Goal: Check status: Check status

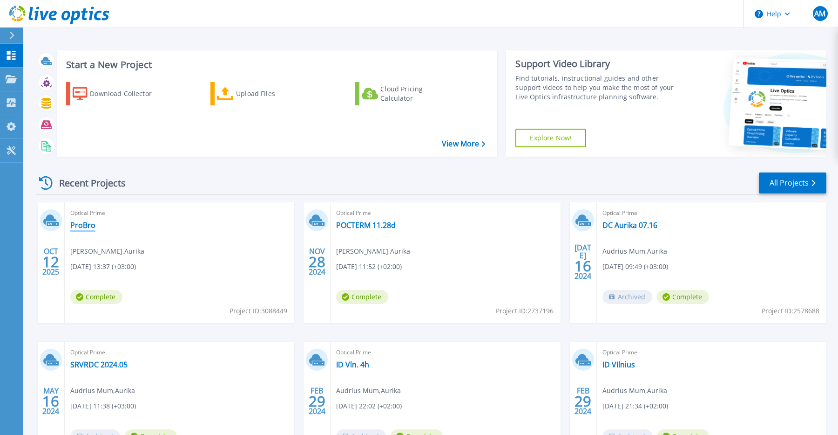
click at [77, 225] on link "ProBro" at bounding box center [82, 224] width 25 height 9
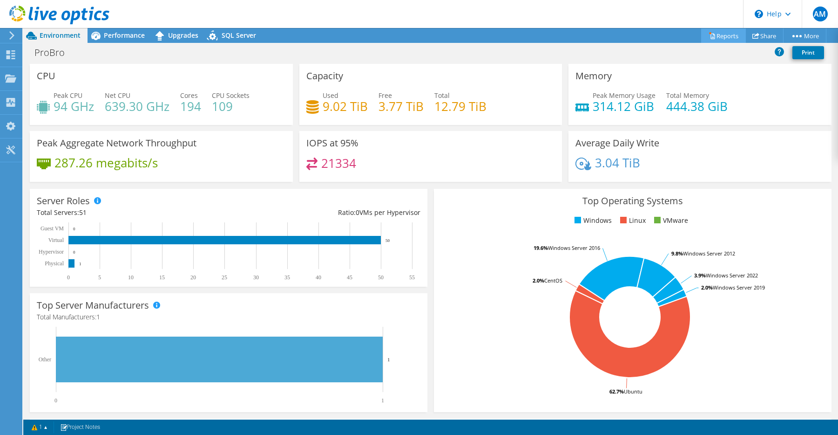
click at [721, 36] on link "Reports" at bounding box center [723, 35] width 45 height 14
